Goal: Task Accomplishment & Management: Manage account settings

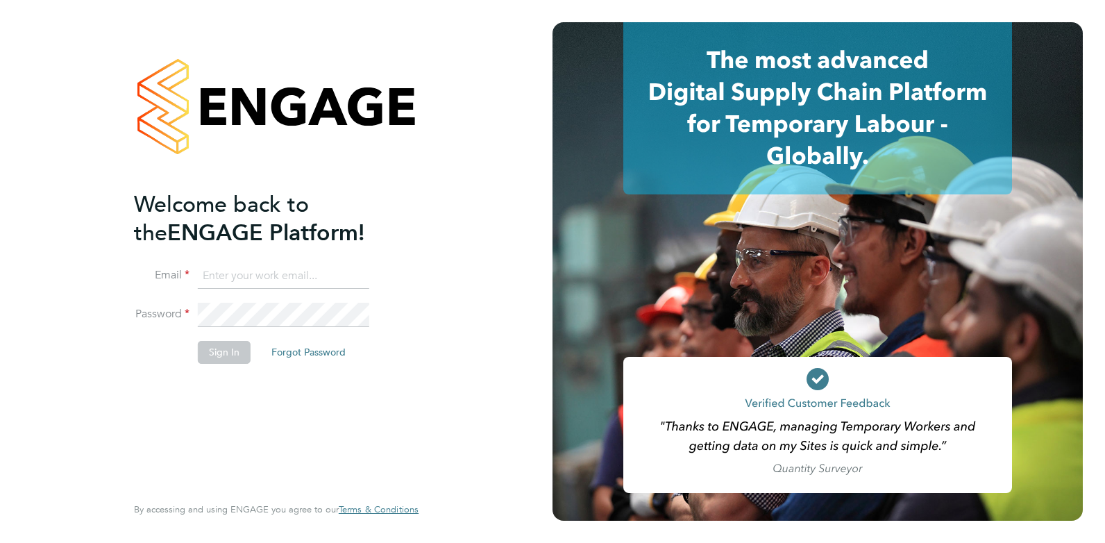
click at [266, 282] on input at bounding box center [283, 276] width 171 height 25
type input "claire@omniapeople.com"
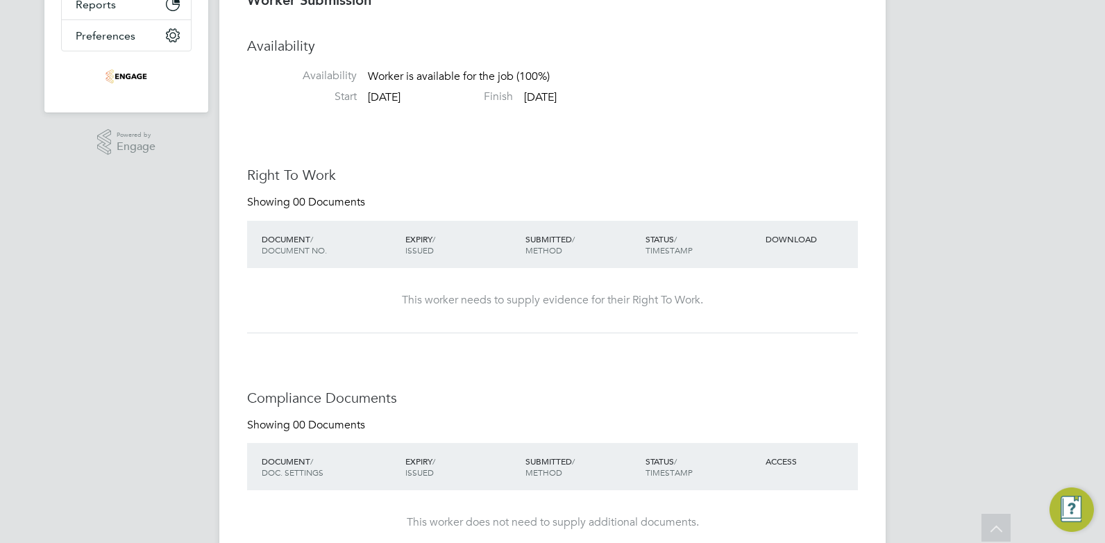
scroll to position [16, 0]
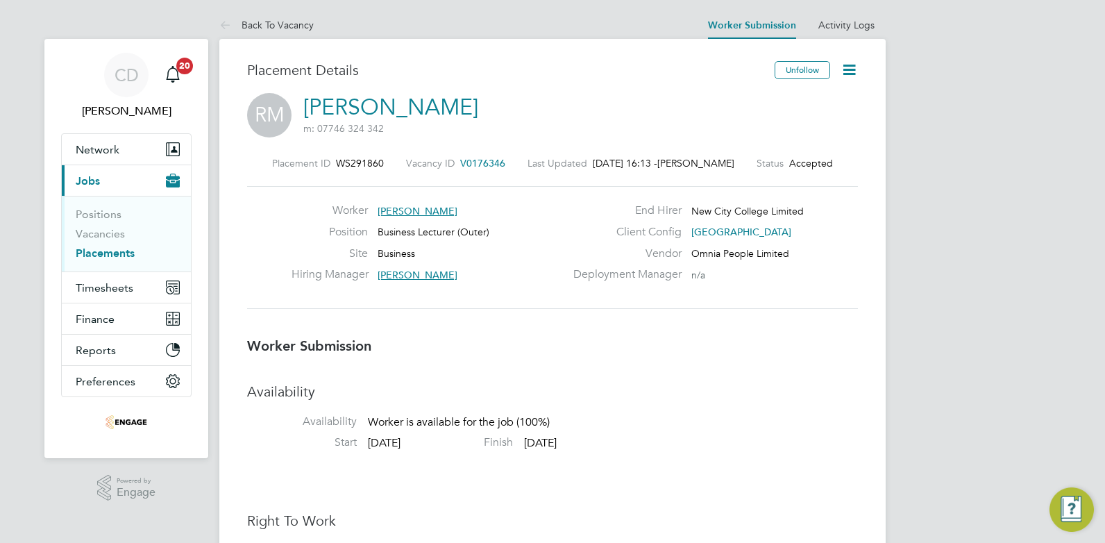
click at [844, 69] on icon at bounding box center [848, 69] width 17 height 17
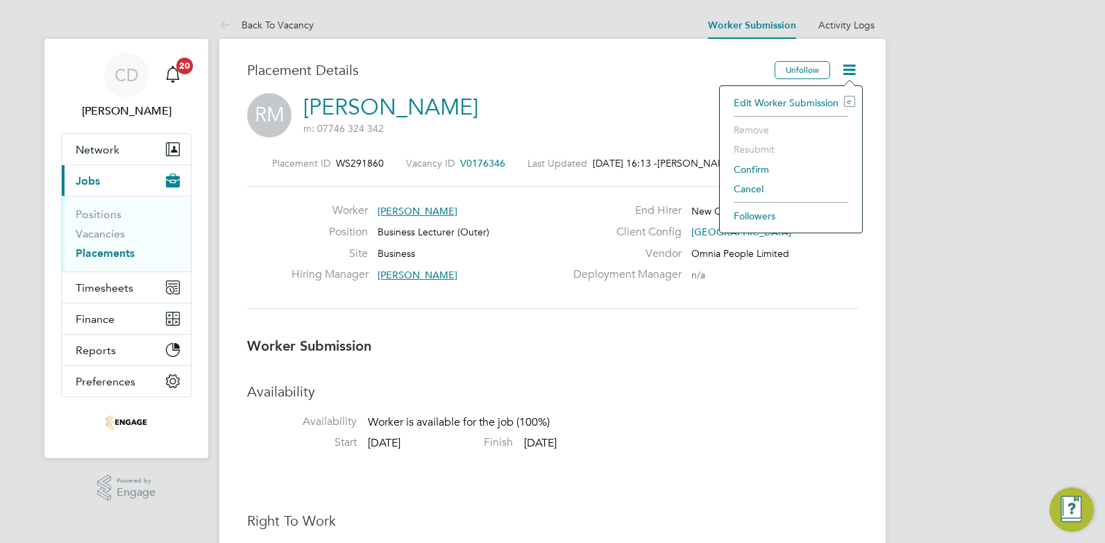
click at [743, 168] on li "Confirm" at bounding box center [791, 169] width 128 height 19
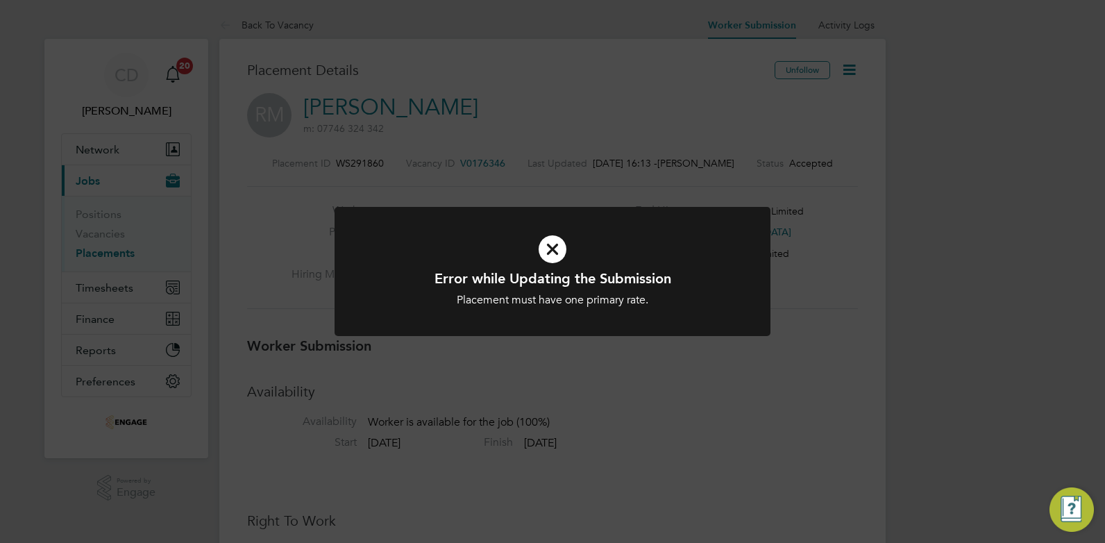
click at [545, 235] on icon at bounding box center [552, 249] width 361 height 54
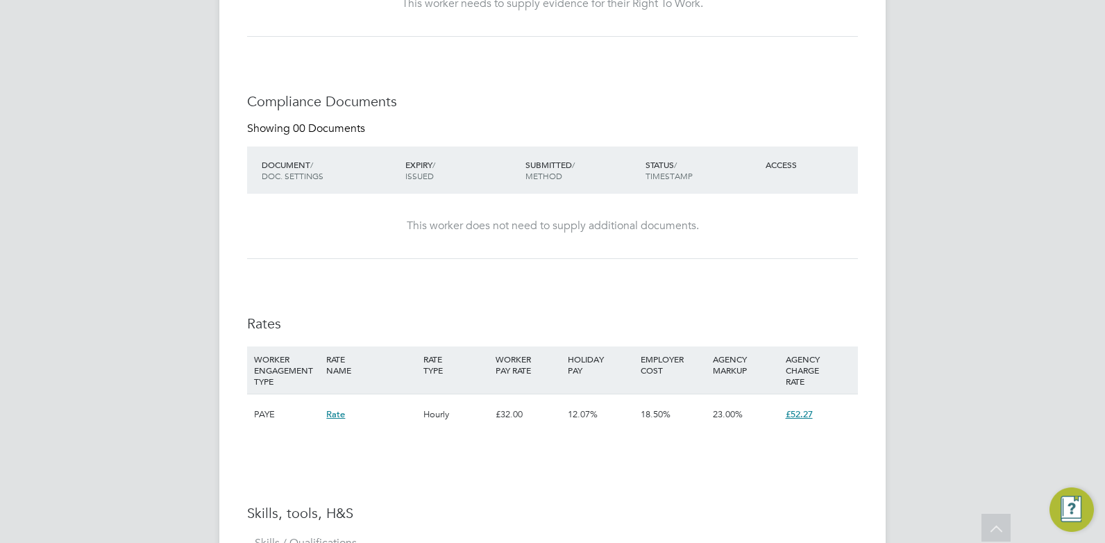
click at [786, 416] on span "£52.27" at bounding box center [799, 414] width 27 height 12
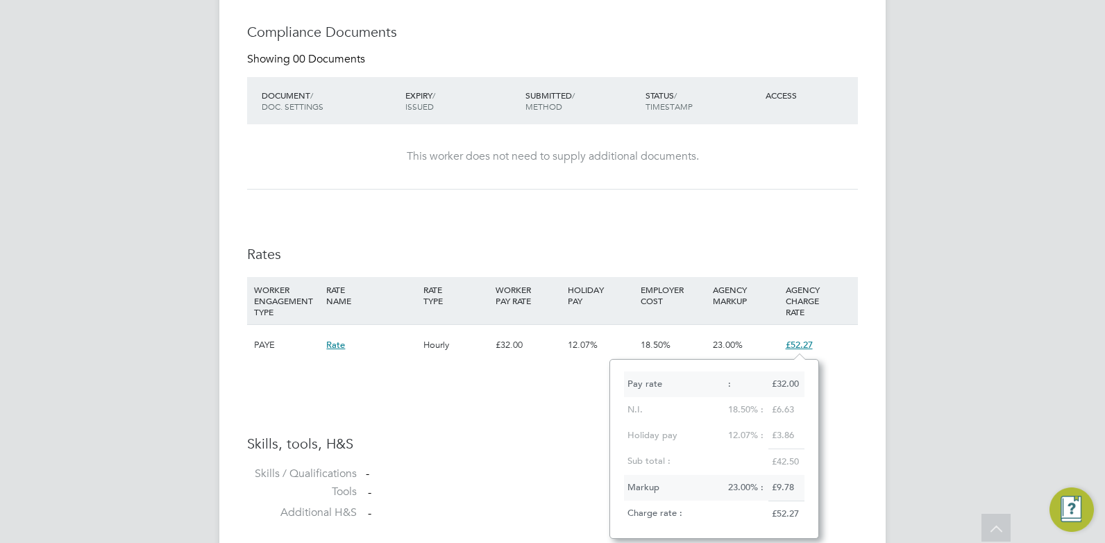
click at [541, 452] on h3 "Skills, tools, H&S" at bounding box center [552, 443] width 611 height 18
click at [528, 390] on div "Availability Availability Worker is available for the job (100%) Start 20 Aug 2…" at bounding box center [552, 100] width 611 height 858
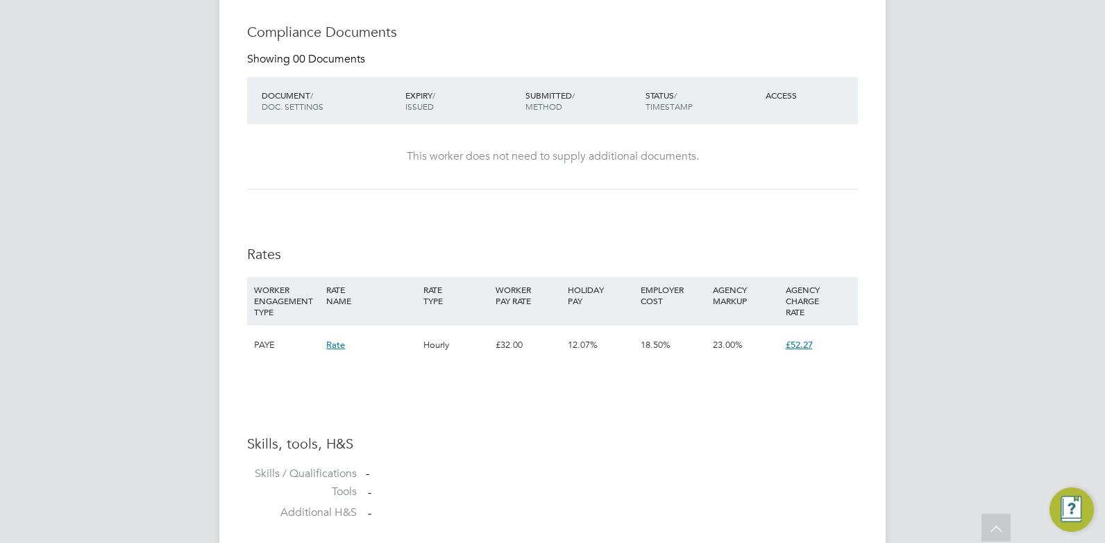
click at [807, 343] on span "£52.27" at bounding box center [799, 345] width 27 height 12
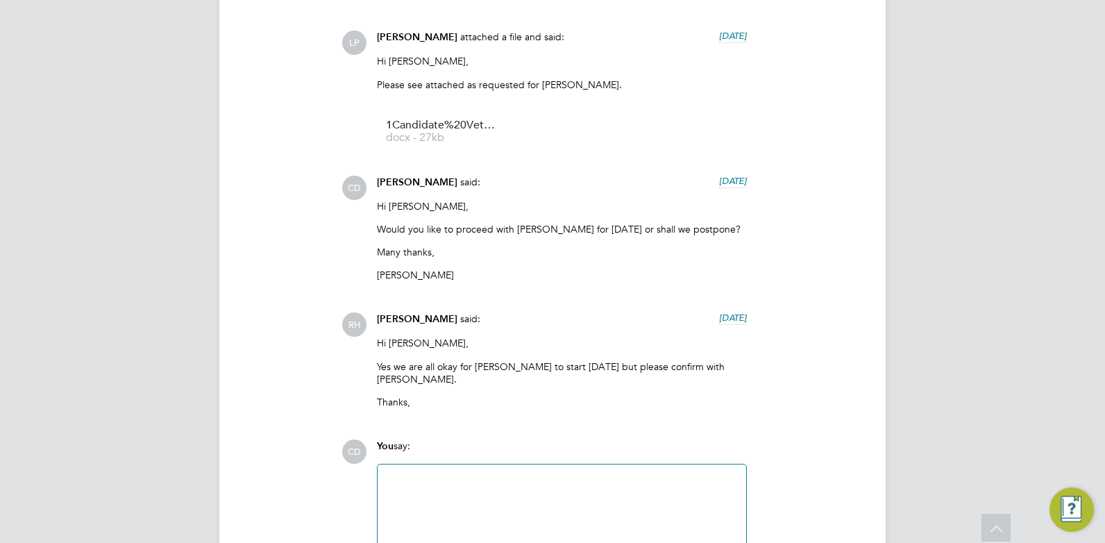
scroll to position [3868, 0]
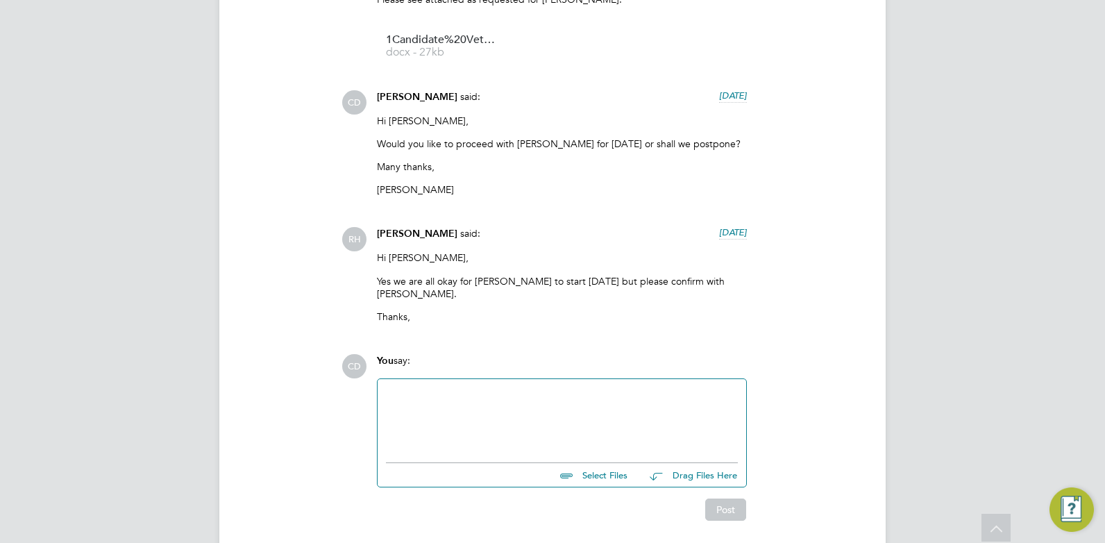
click at [437, 387] on div at bounding box center [562, 417] width 352 height 60
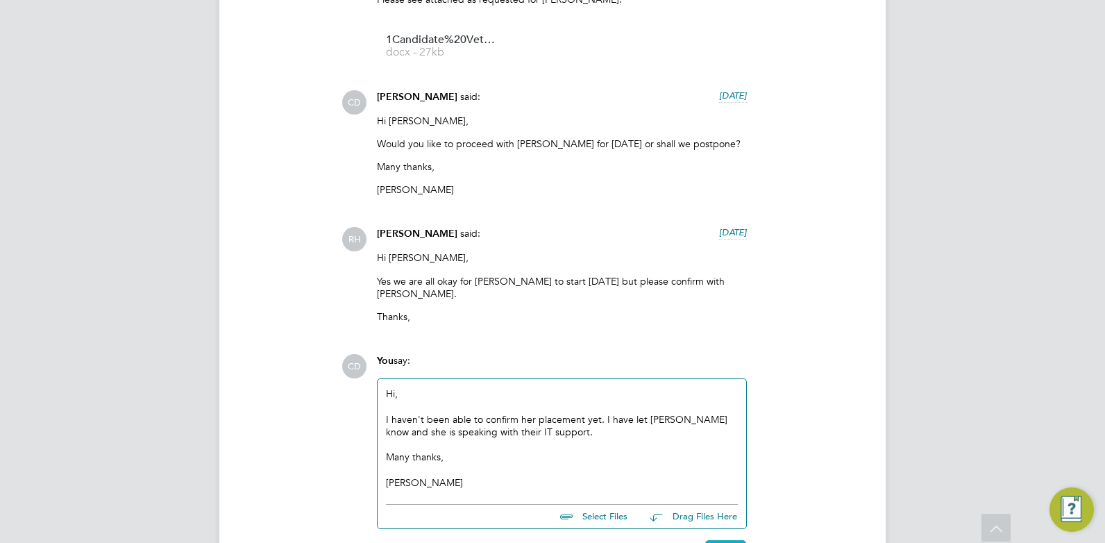
click at [725, 540] on button "Post" at bounding box center [725, 551] width 41 height 22
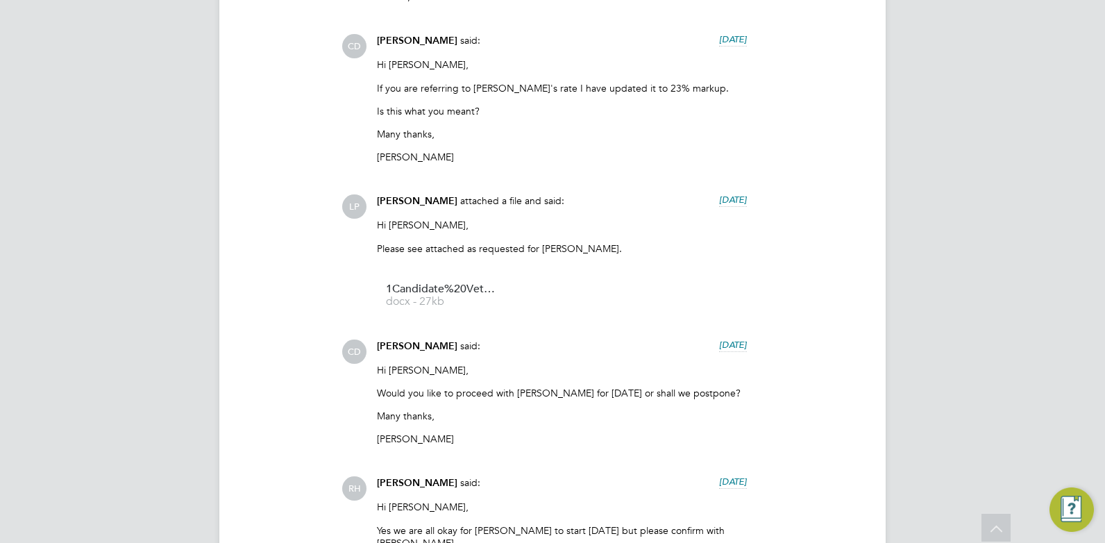
scroll to position [3601, 0]
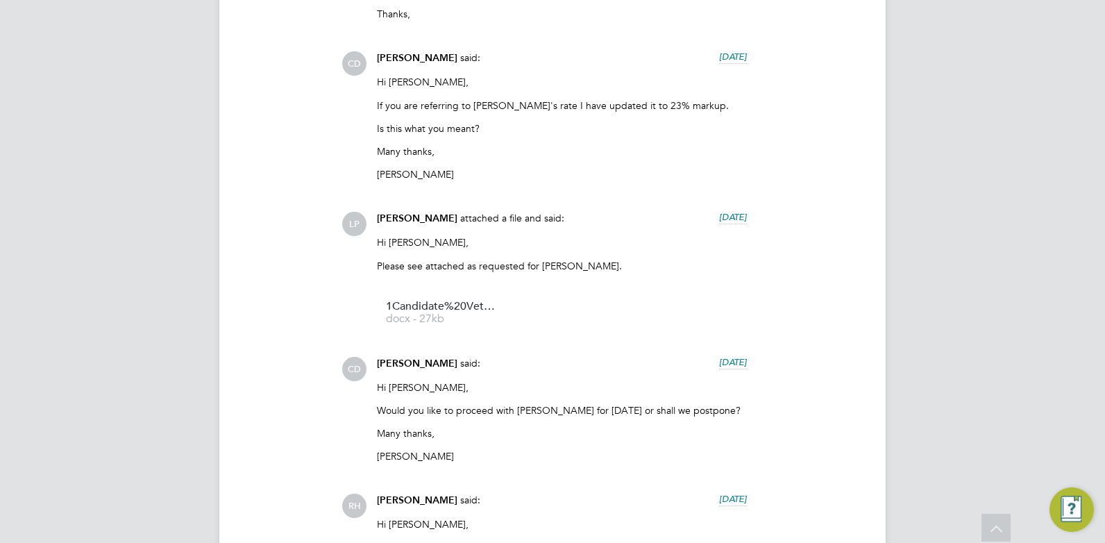
click at [1078, 499] on img "Engage Resource Center" at bounding box center [1071, 509] width 44 height 44
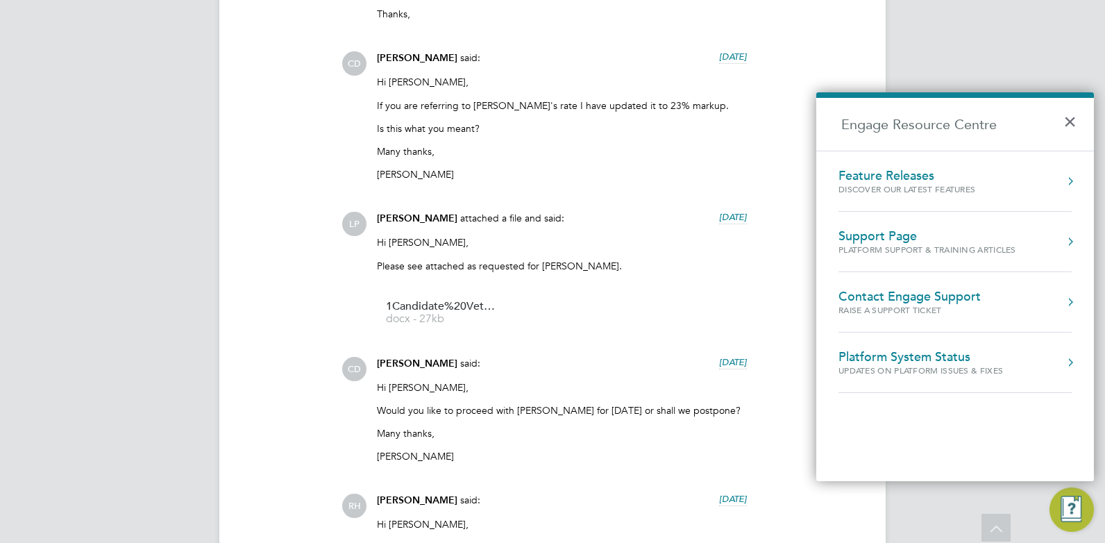
click at [1073, 237] on button "Engage Resource Centre" at bounding box center [1070, 242] width 14 height 14
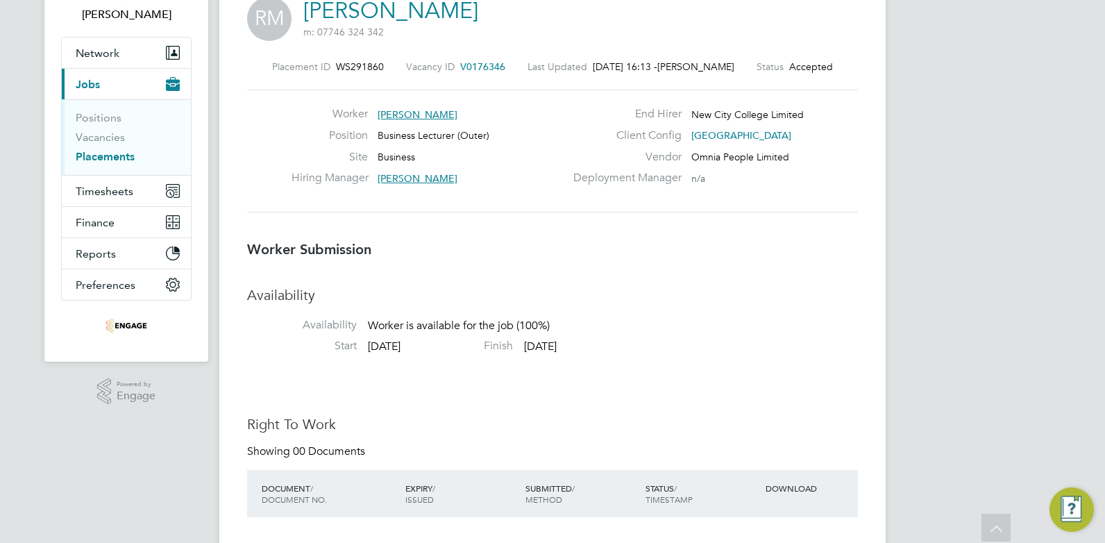
scroll to position [0, 0]
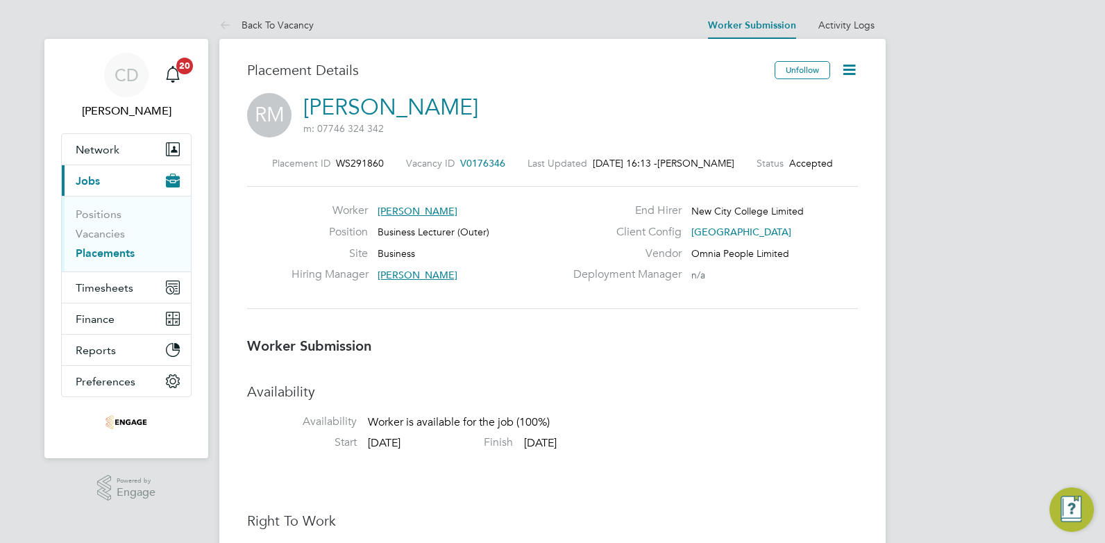
click at [103, 251] on link "Placements" at bounding box center [105, 252] width 59 height 13
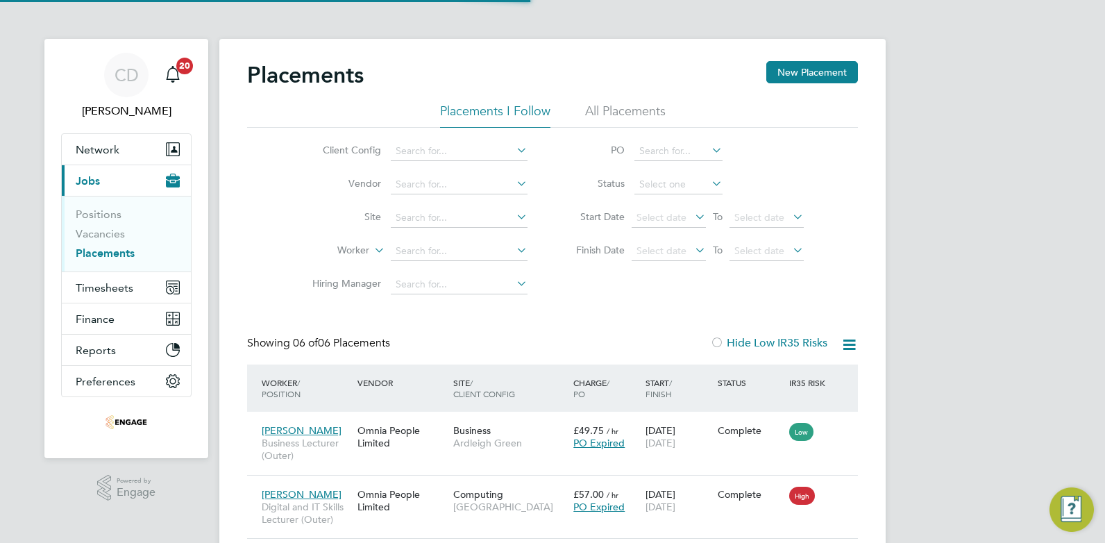
scroll to position [40, 121]
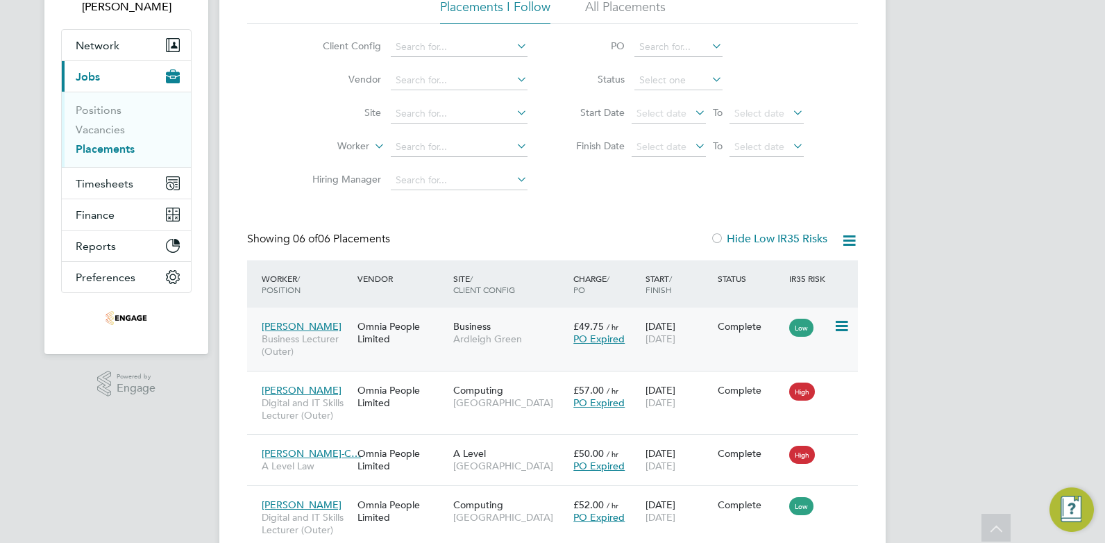
click at [320, 324] on span "[PERSON_NAME]" at bounding box center [302, 326] width 80 height 12
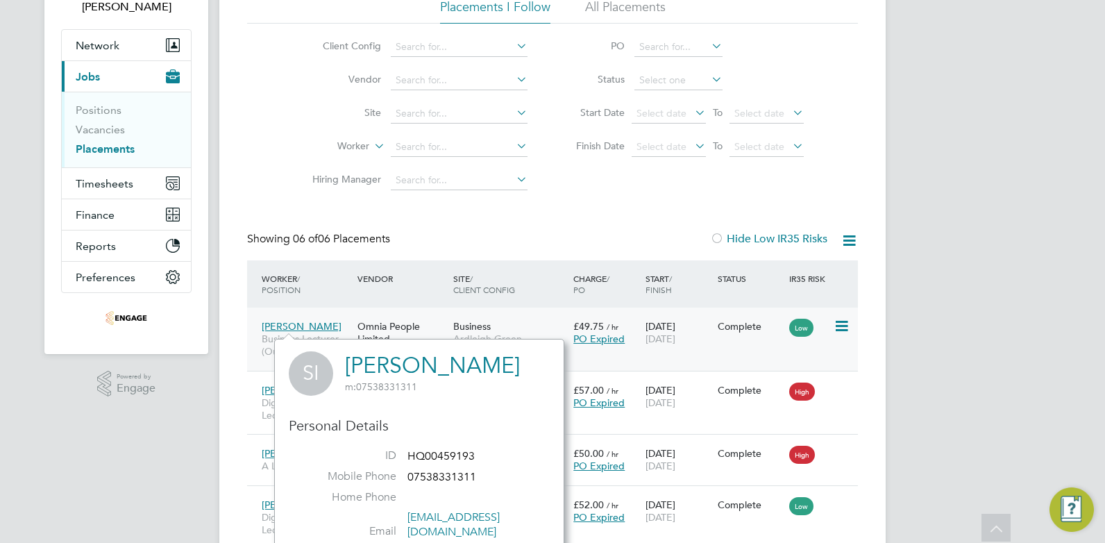
click at [636, 321] on div "£49.75 / hr PO Expired" at bounding box center [606, 332] width 72 height 39
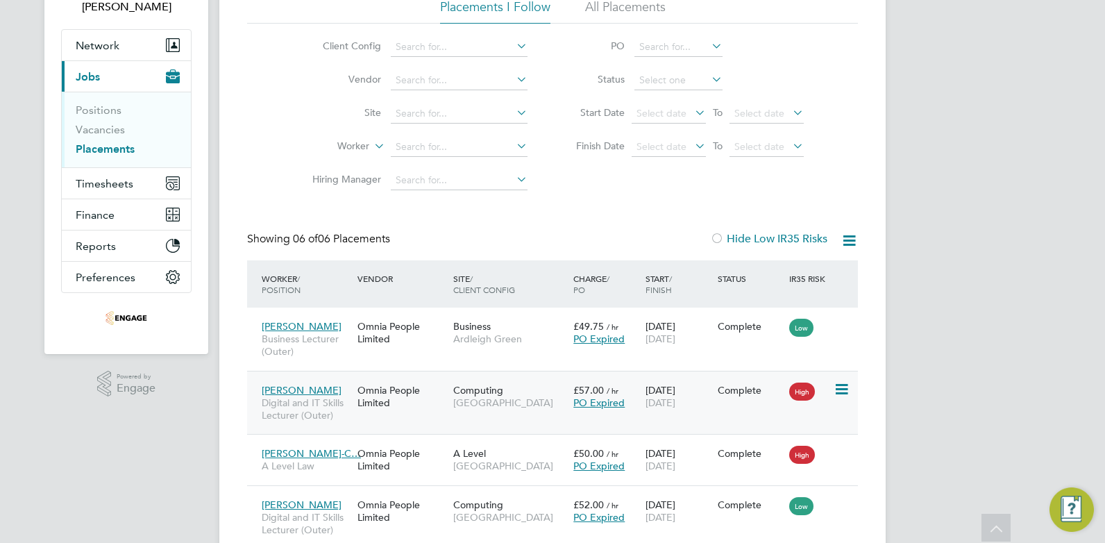
click at [298, 384] on span "Desmond Bishop" at bounding box center [302, 390] width 80 height 12
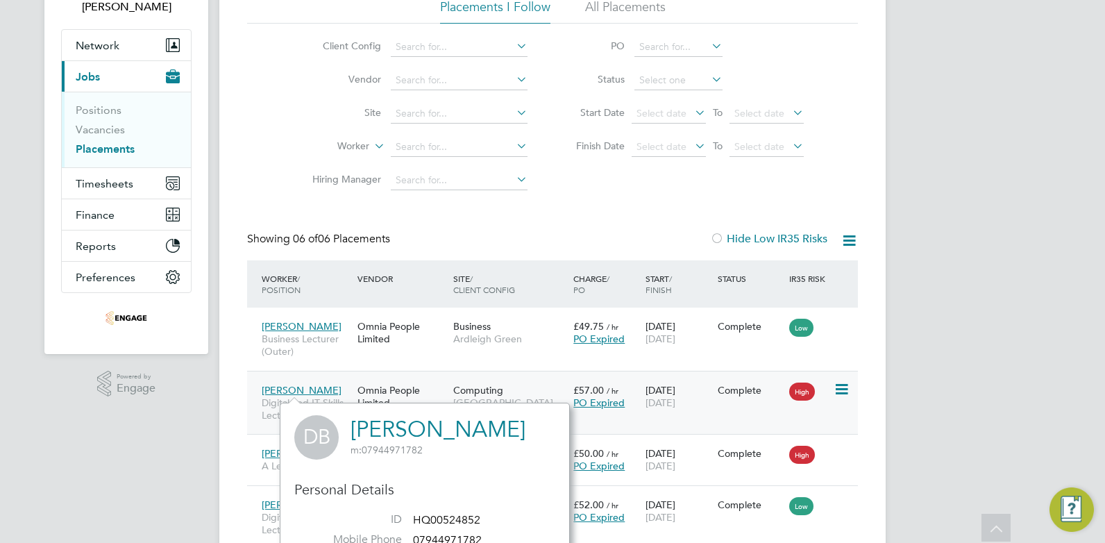
click at [348, 382] on div "Desmond Bishop Digital and IT Skills Lecturer (Outer)" at bounding box center [306, 403] width 96 height 52
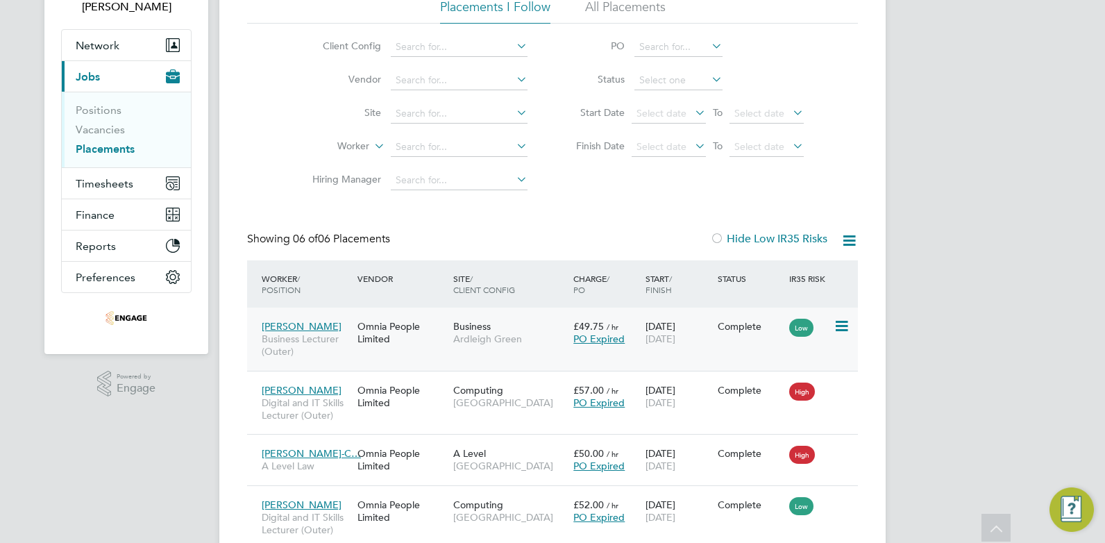
scroll to position [314, 0]
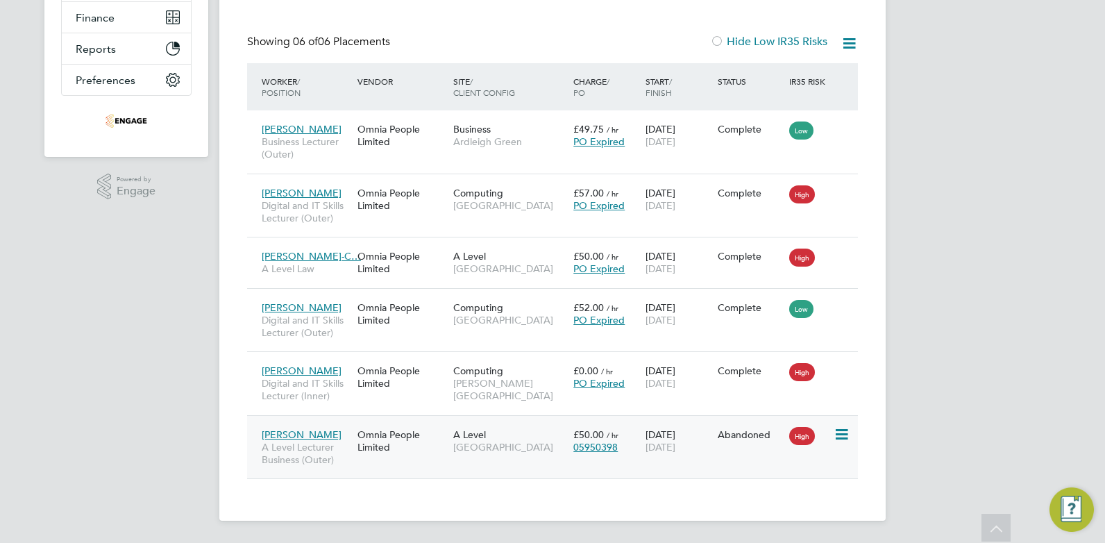
click at [525, 437] on div "A Level Havering Sixth Form Campus" at bounding box center [510, 440] width 120 height 39
click at [322, 262] on span "A Level Law" at bounding box center [306, 268] width 89 height 12
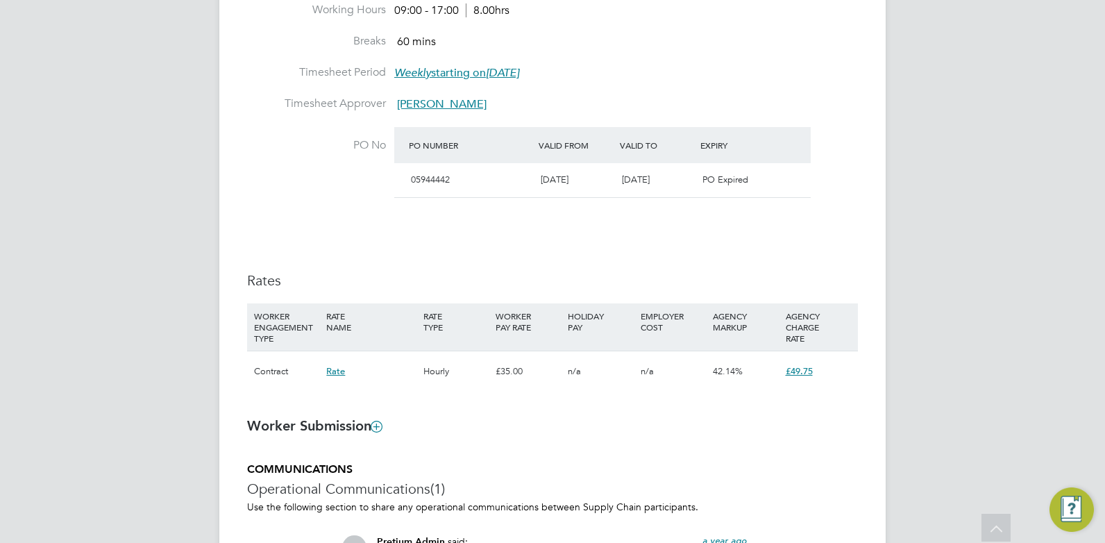
click at [800, 375] on span "£49.75" at bounding box center [799, 371] width 27 height 12
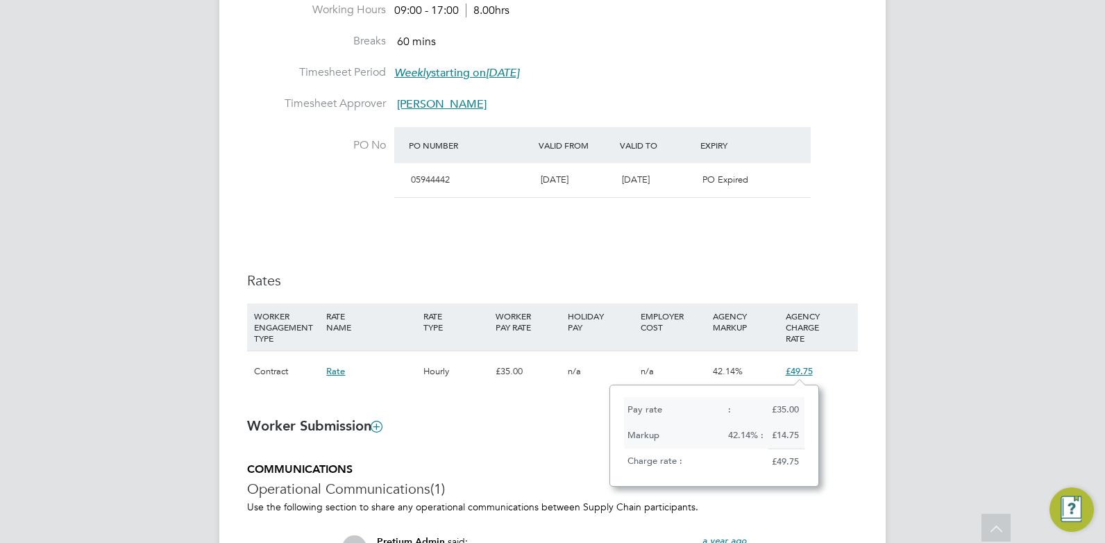
click at [427, 426] on h3 "Worker Submission" at bounding box center [552, 425] width 611 height 18
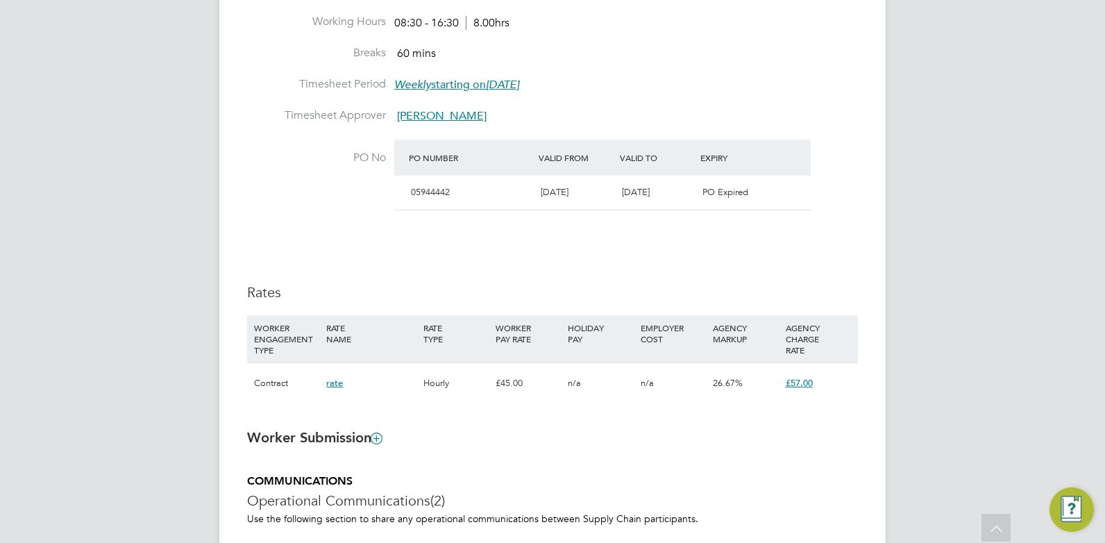
scroll to position [718, 0]
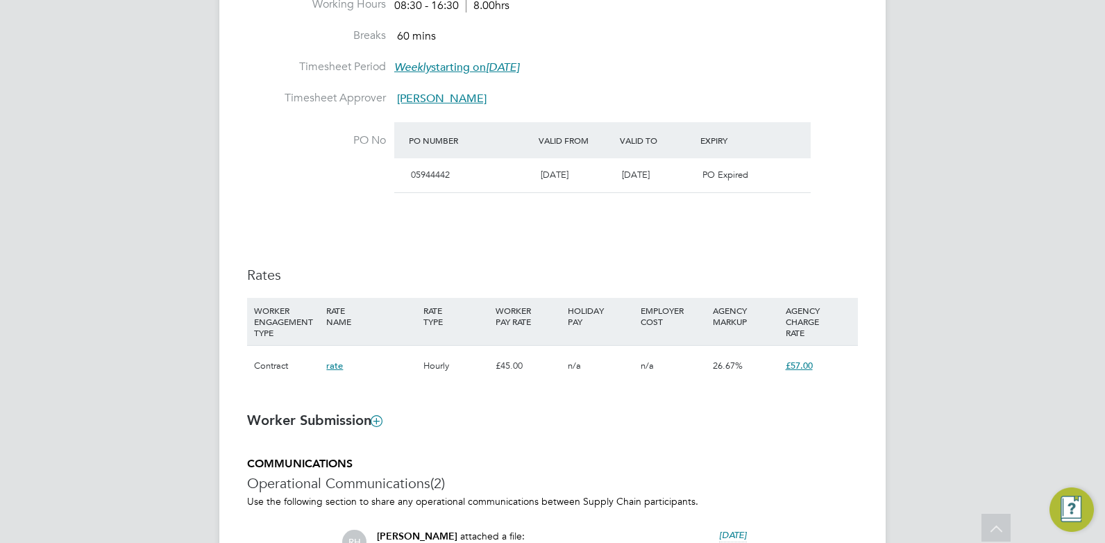
click at [800, 366] on span "£57.00" at bounding box center [799, 365] width 27 height 12
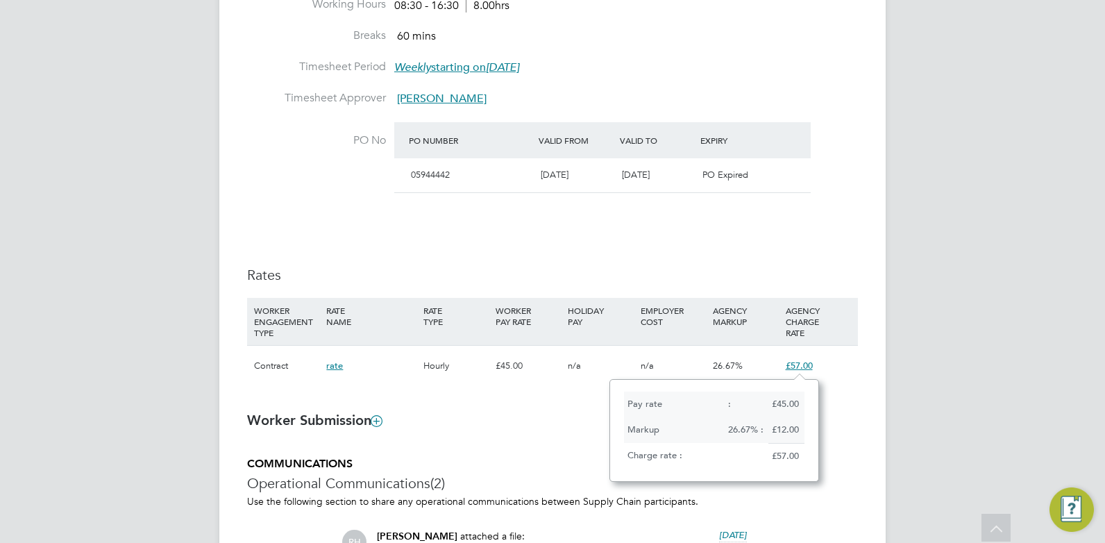
click at [479, 400] on ng-form "Placement IR35 Determination IR35 Status Inside IR35 Status Determination State…" at bounding box center [552, 235] width 611 height 1255
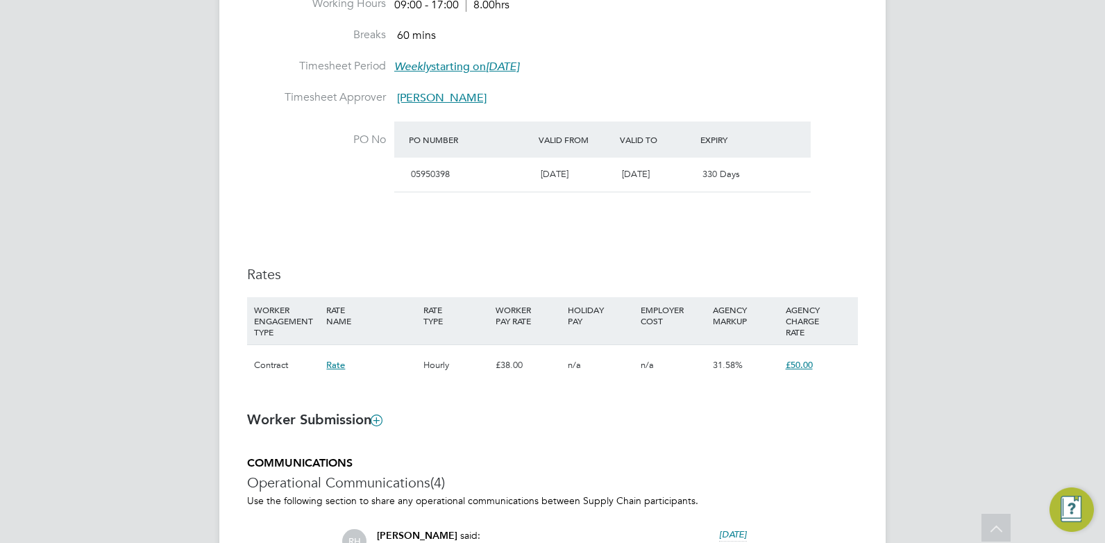
click at [805, 363] on span "£50.00" at bounding box center [799, 365] width 27 height 12
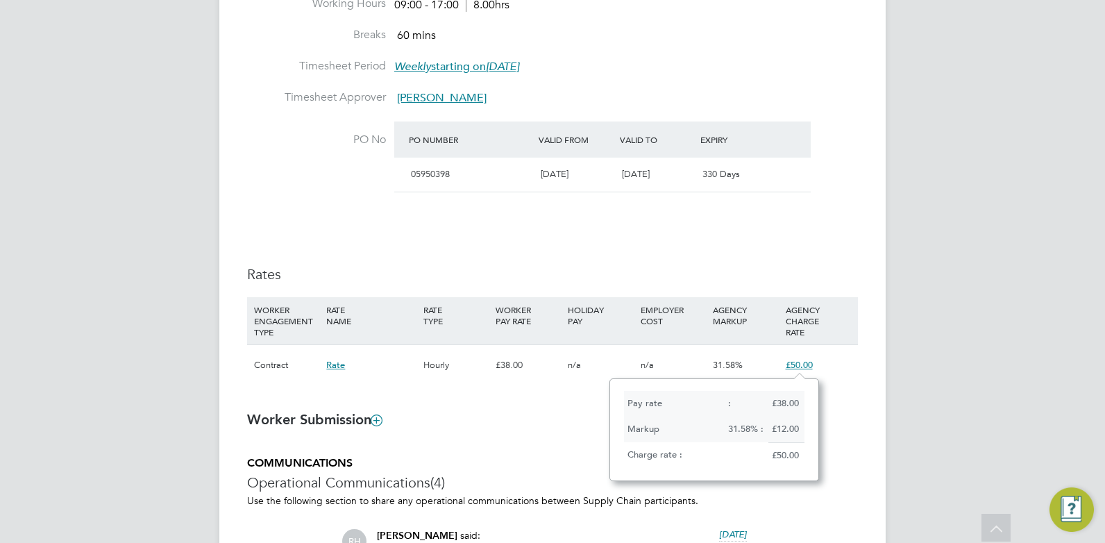
click at [840, 364] on div "£50.00" at bounding box center [818, 365] width 72 height 40
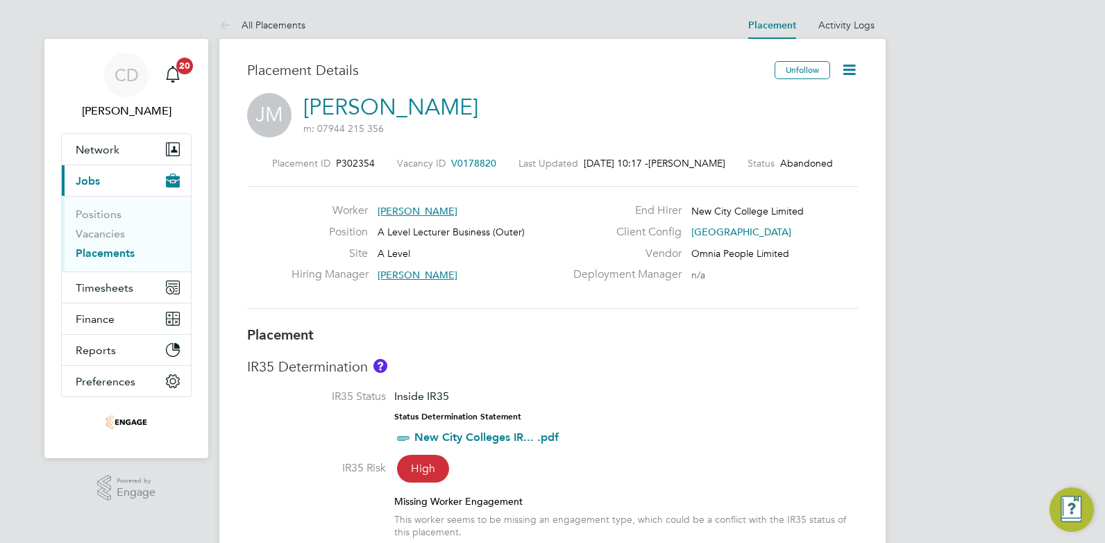
click at [105, 254] on link "Placements" at bounding box center [105, 252] width 59 height 13
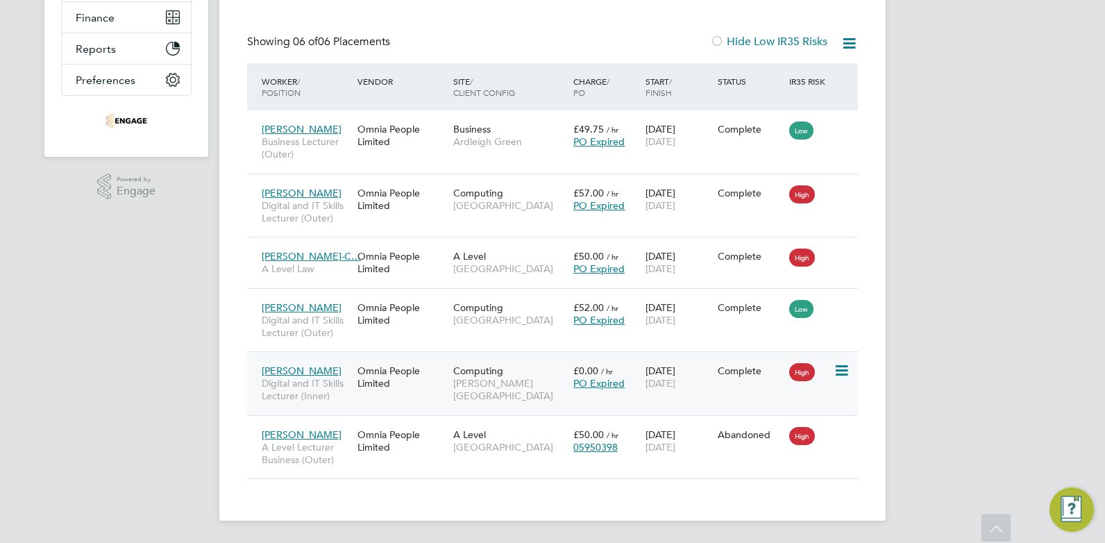
click at [400, 366] on div "Omnia People Limited" at bounding box center [402, 376] width 96 height 39
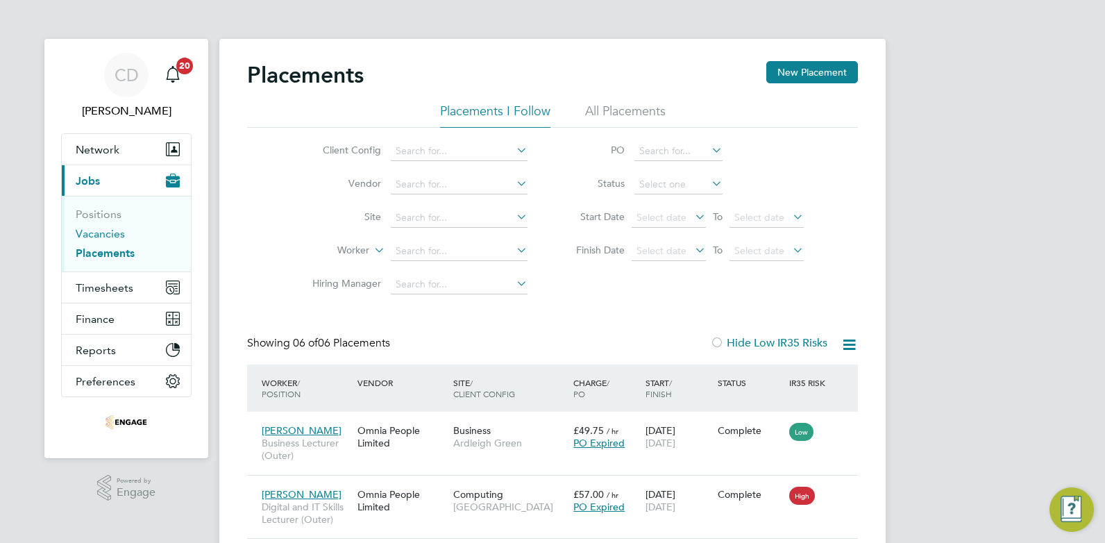
click at [101, 234] on link "Vacancies" at bounding box center [100, 233] width 49 height 13
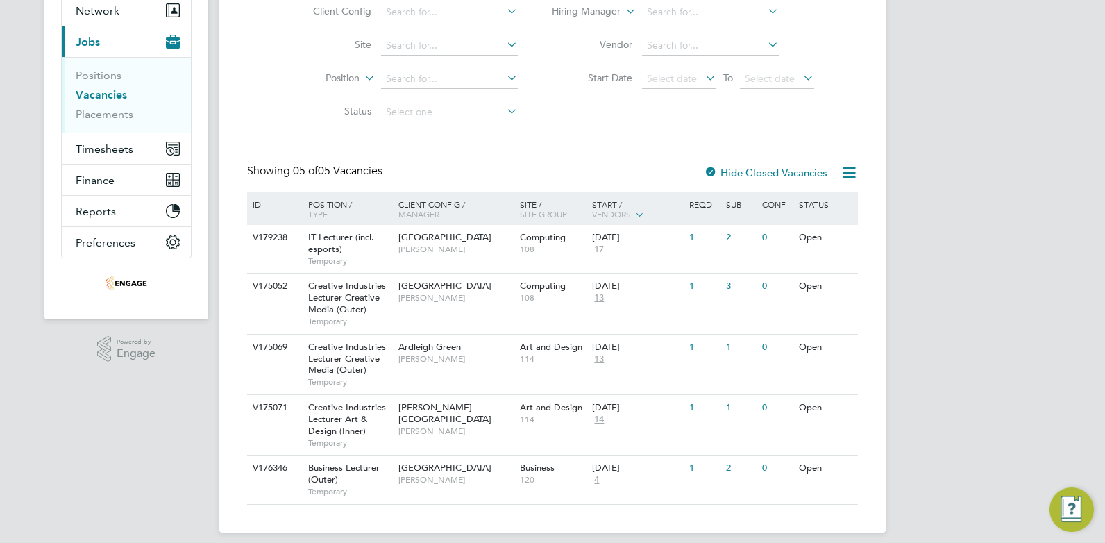
scroll to position [151, 0]
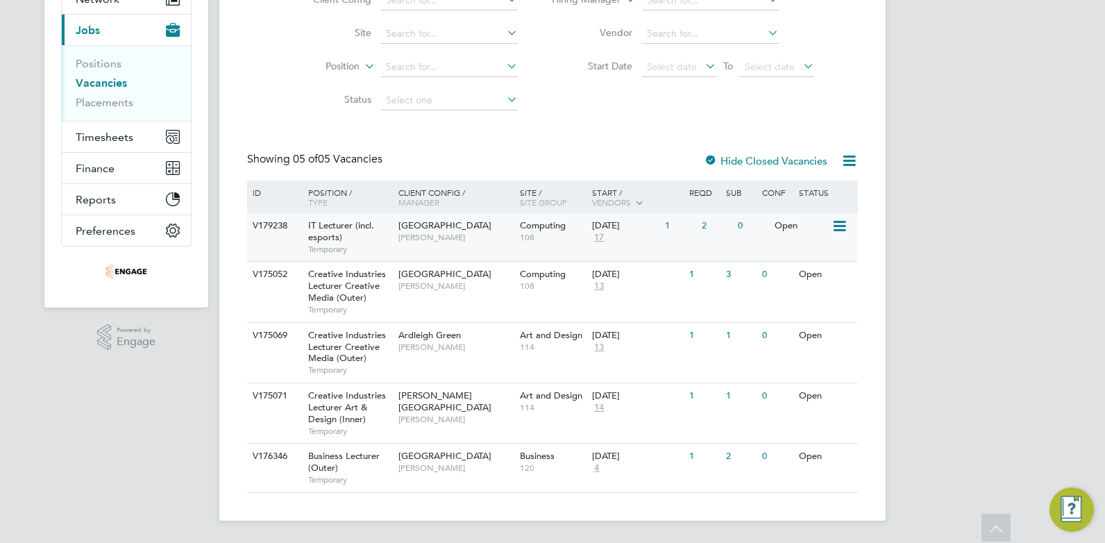
click at [435, 228] on span "[GEOGRAPHIC_DATA]" at bounding box center [444, 225] width 93 height 12
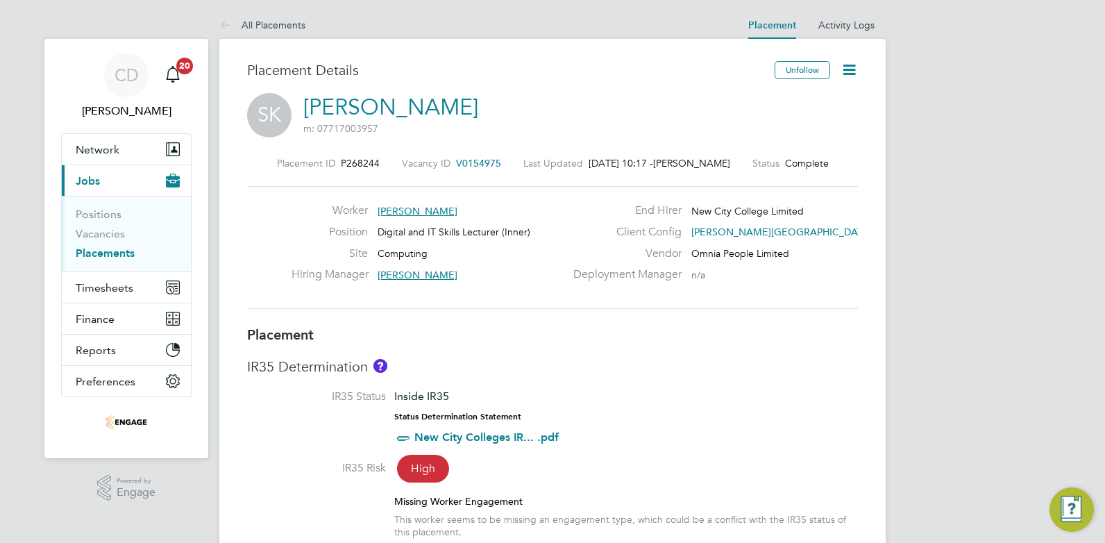
click at [850, 69] on icon at bounding box center [848, 69] width 17 height 17
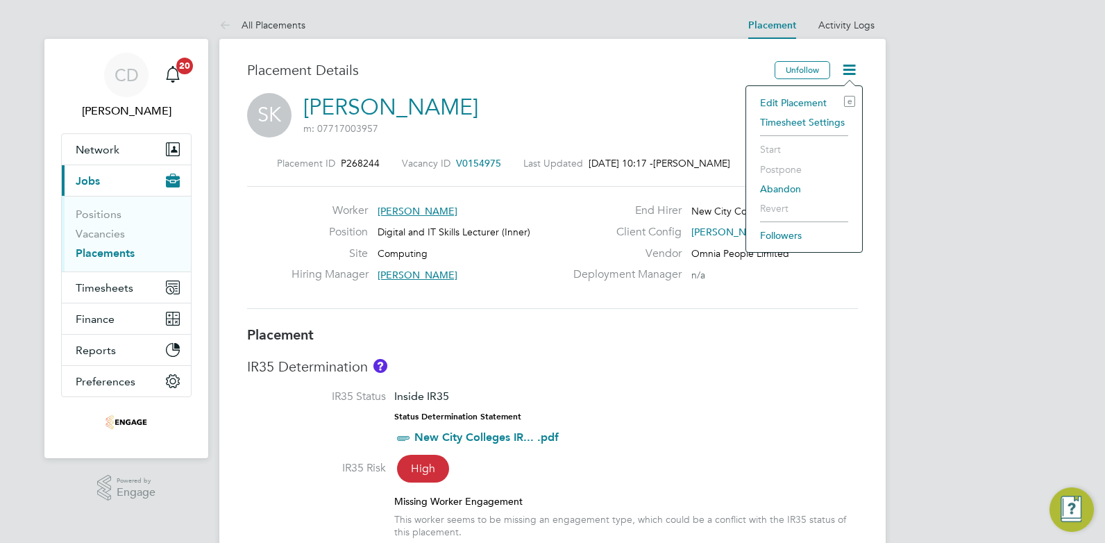
click at [802, 102] on li "Edit Placement e" at bounding box center [804, 102] width 102 height 19
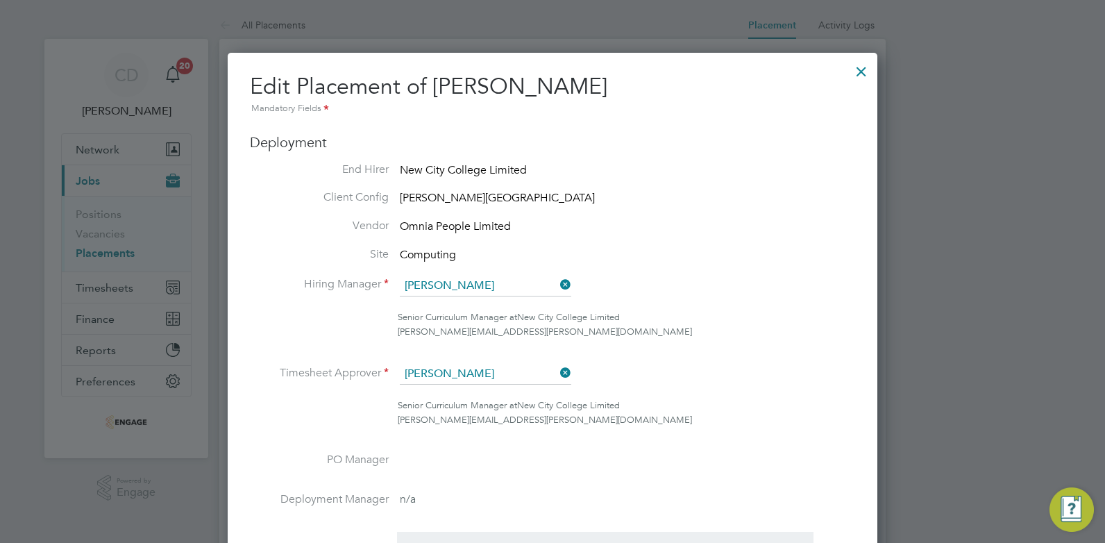
click at [863, 70] on div at bounding box center [861, 68] width 25 height 25
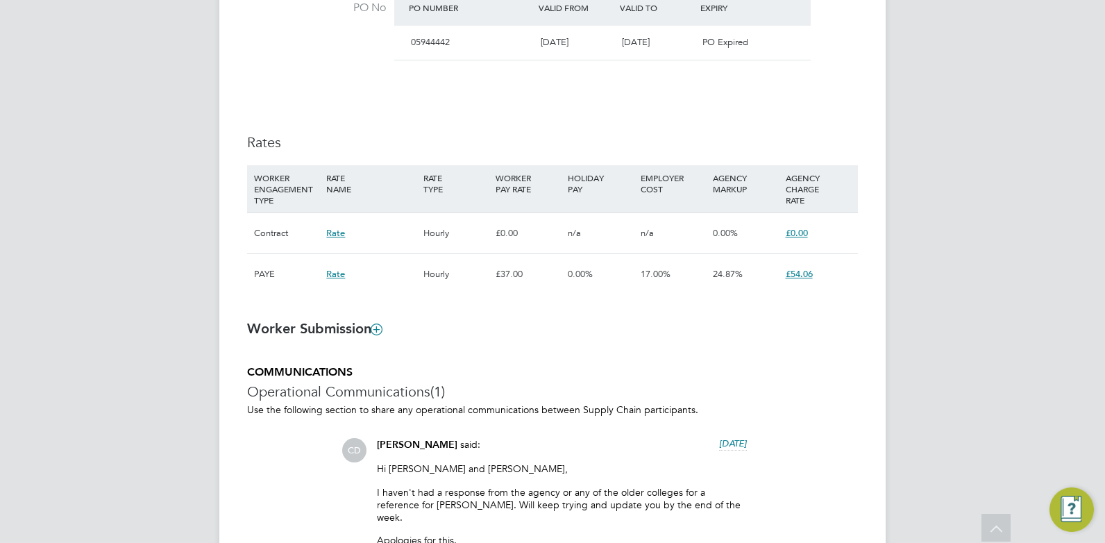
click at [463, 277] on div "Hourly" at bounding box center [456, 274] width 72 height 40
click at [806, 275] on span "£54.06" at bounding box center [799, 274] width 27 height 12
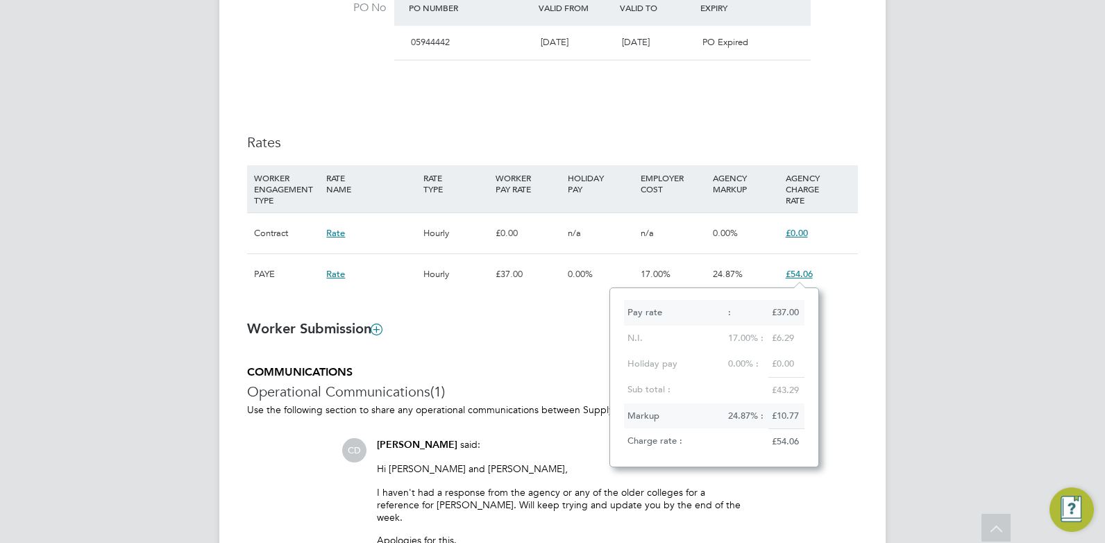
click at [847, 262] on div "£54.06" at bounding box center [818, 274] width 72 height 40
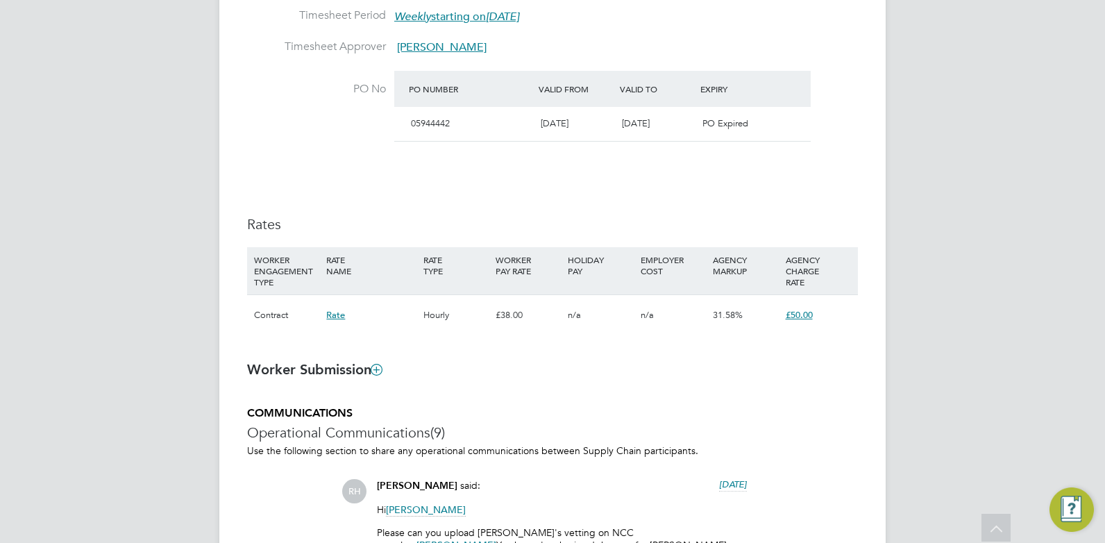
click at [800, 315] on span "£50.00" at bounding box center [799, 315] width 27 height 12
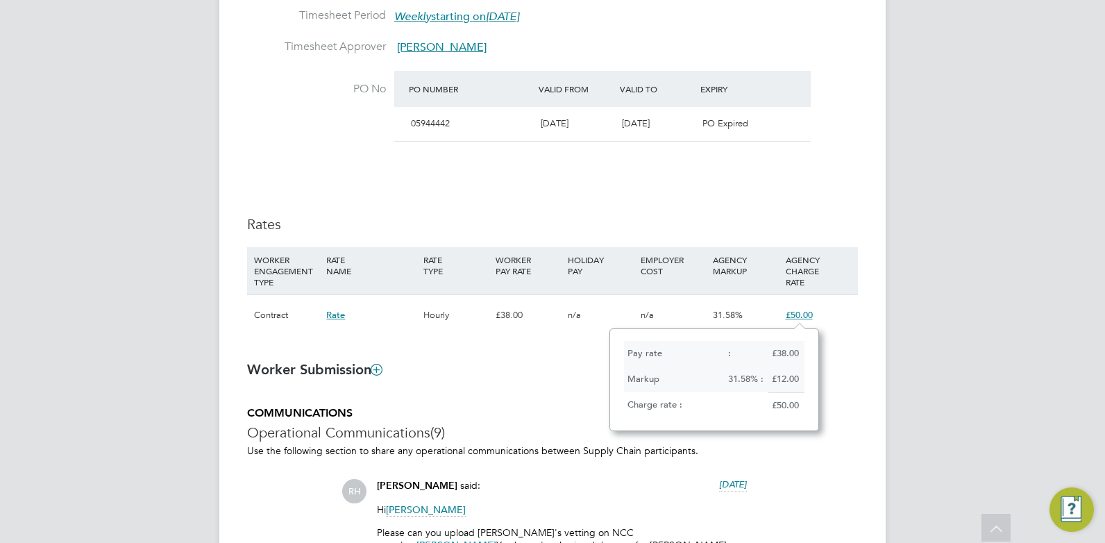
click at [835, 362] on h3 "Worker Submission" at bounding box center [552, 369] width 611 height 18
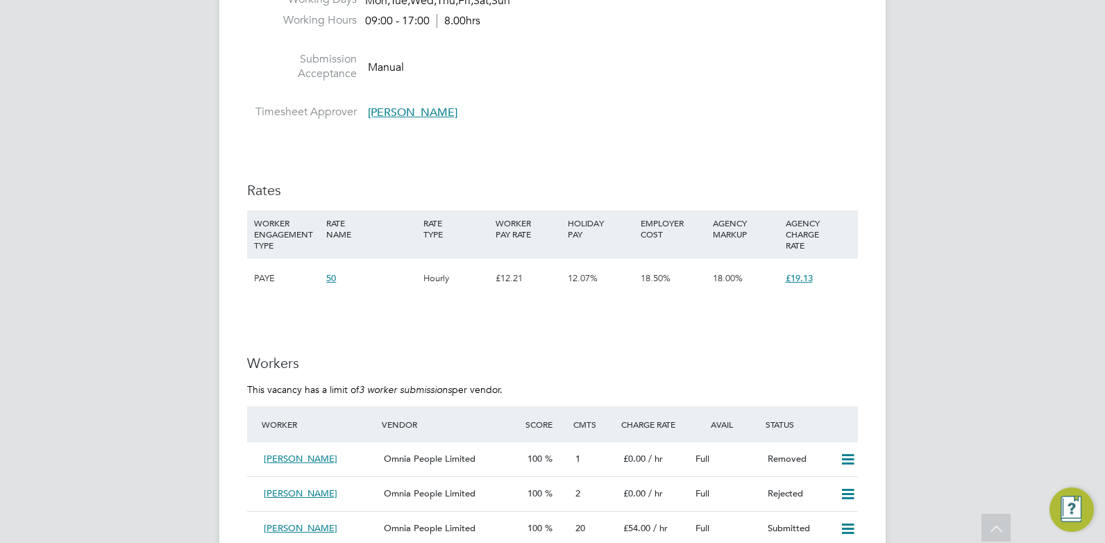
scroll to position [798, 0]
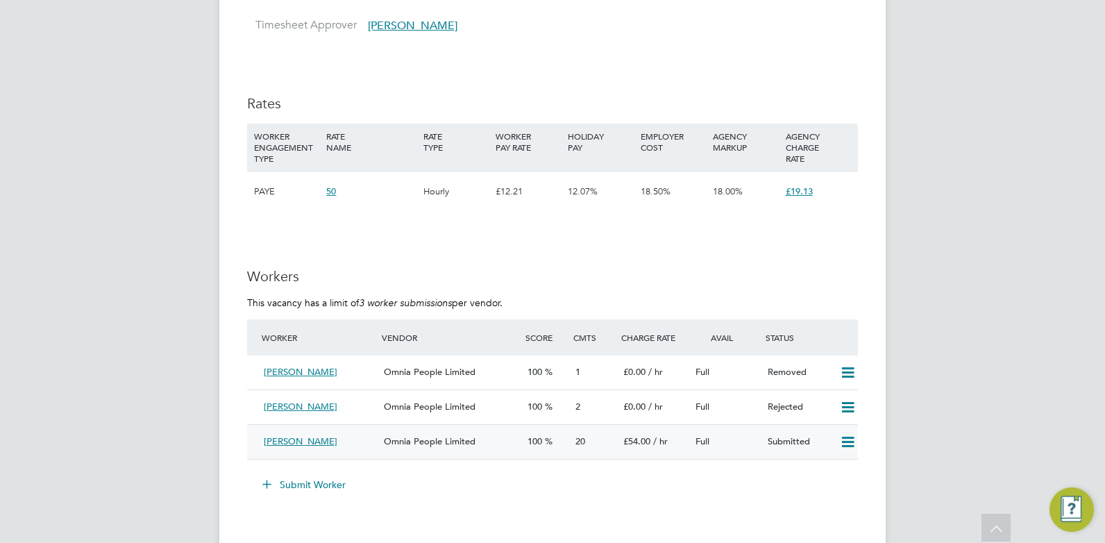
click at [364, 443] on div "[PERSON_NAME]" at bounding box center [318, 441] width 120 height 23
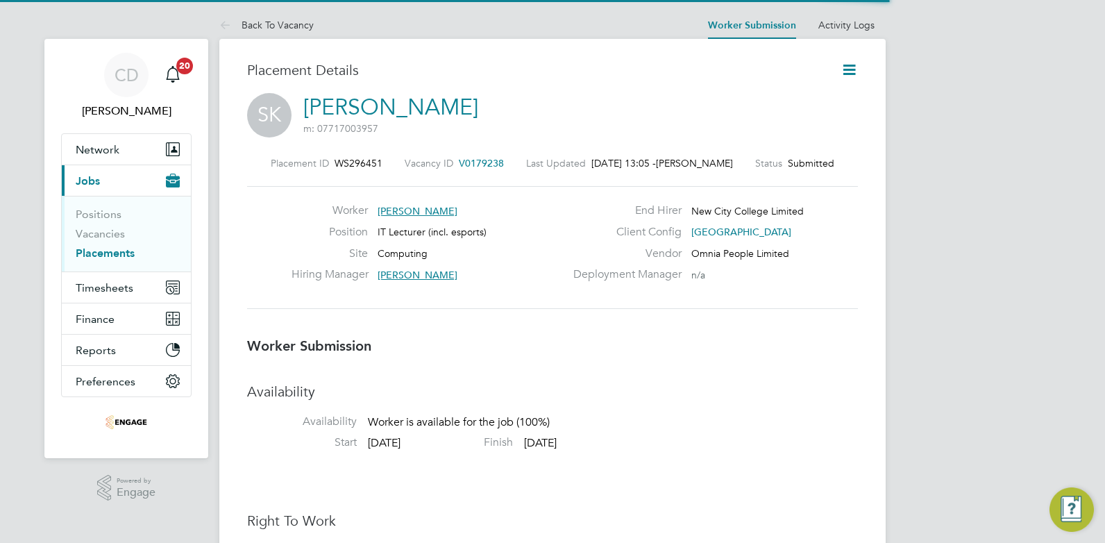
scroll to position [7, 7]
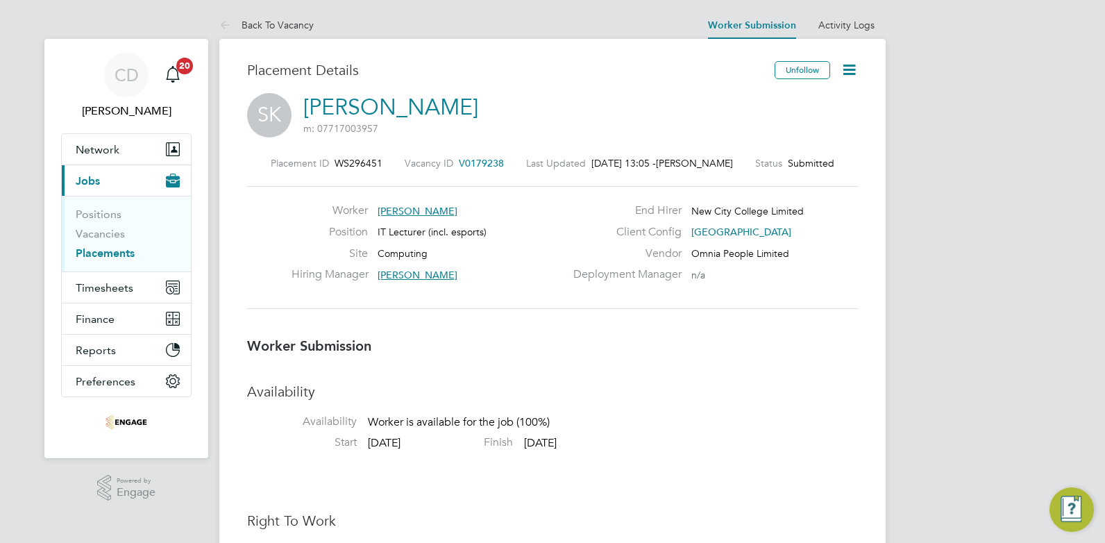
click at [846, 72] on icon at bounding box center [848, 69] width 17 height 17
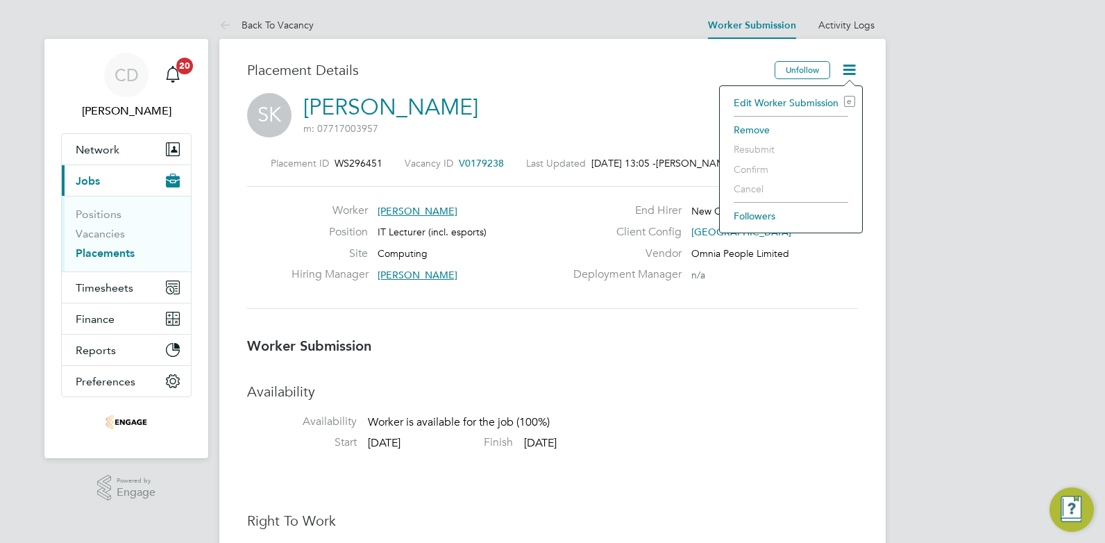
click at [769, 102] on li "Edit Worker Submission e" at bounding box center [791, 102] width 128 height 19
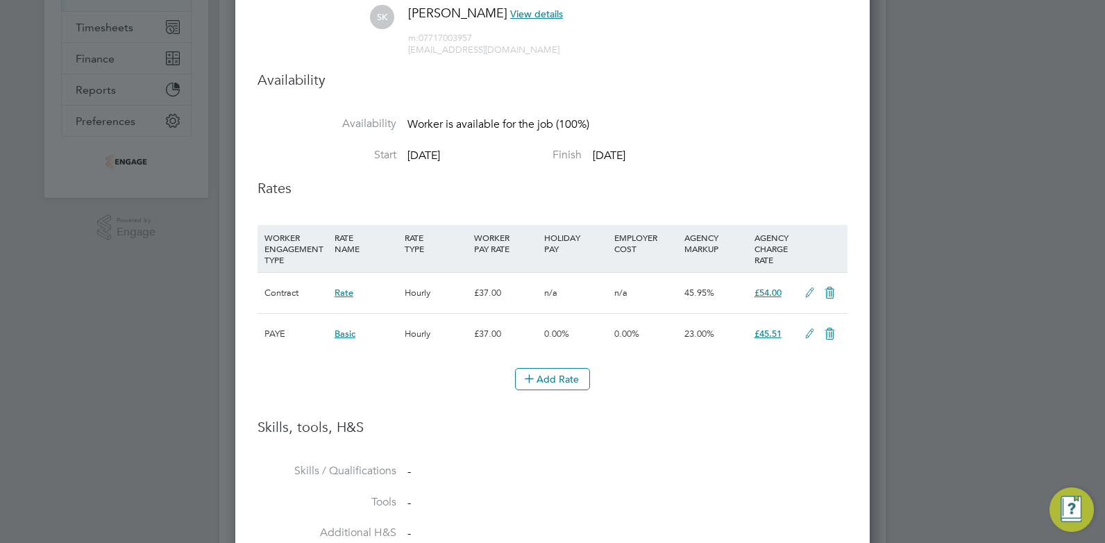
click at [811, 292] on icon at bounding box center [809, 292] width 17 height 11
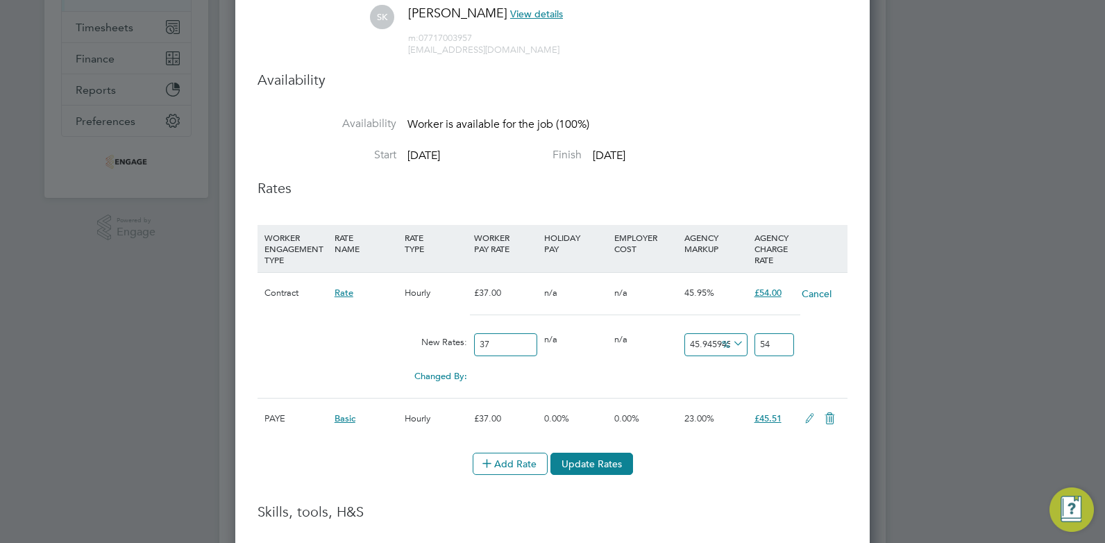
click at [730, 341] on icon at bounding box center [730, 343] width 0 height 19
click at [778, 371] on div "0.00" at bounding box center [786, 370] width 70 height 14
click at [815, 289] on button "Cancel" at bounding box center [816, 294] width 31 height 14
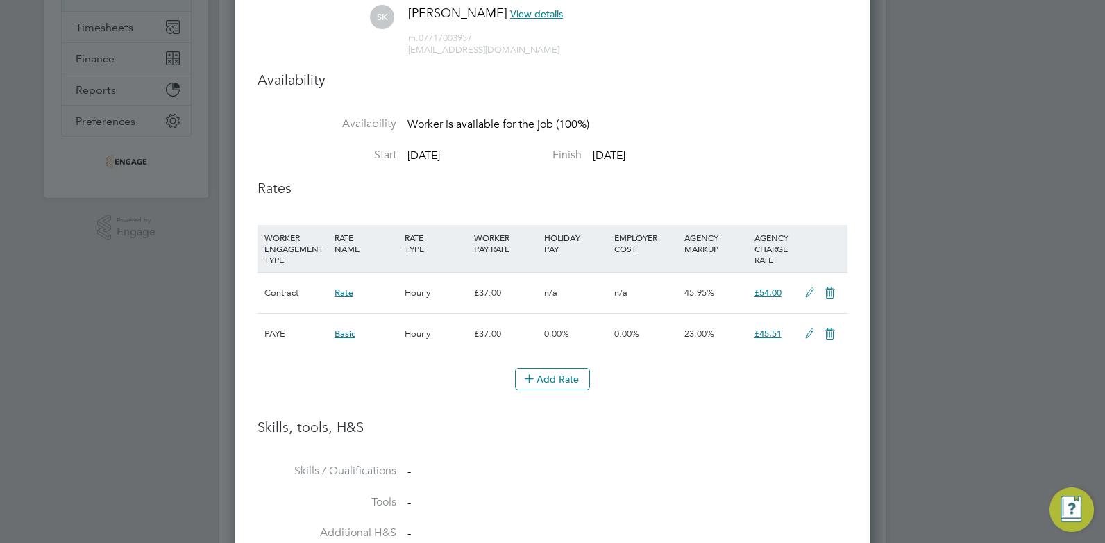
click at [769, 334] on span "£45.51" at bounding box center [767, 334] width 27 height 12
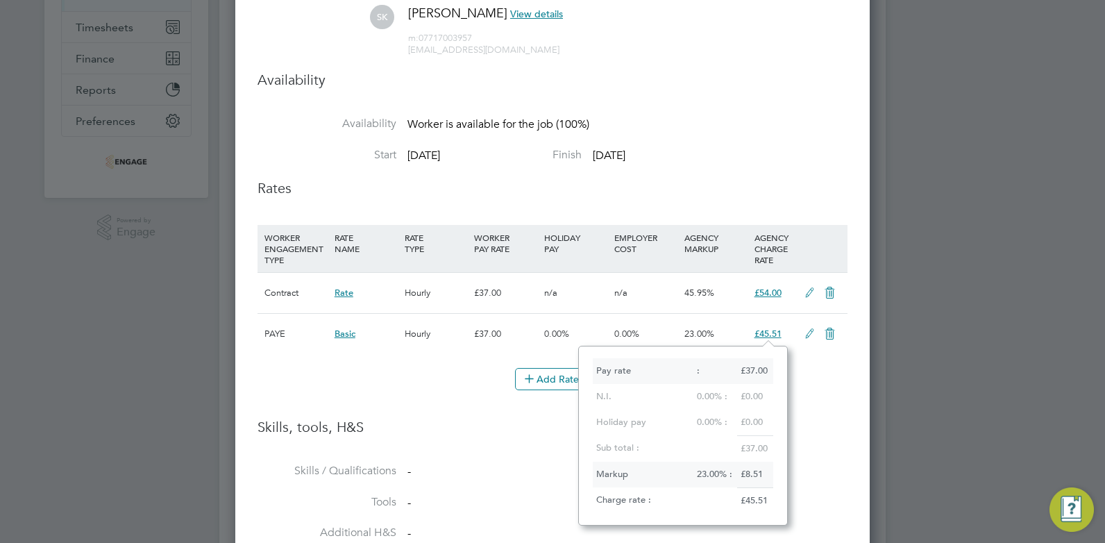
click at [848, 446] on div "Unfollow Worker [PERSON_NAME] Worker Submission Status: Submitted Vacancy 1 x I…" at bounding box center [552, 188] width 634 height 792
